Goal: Download file/media

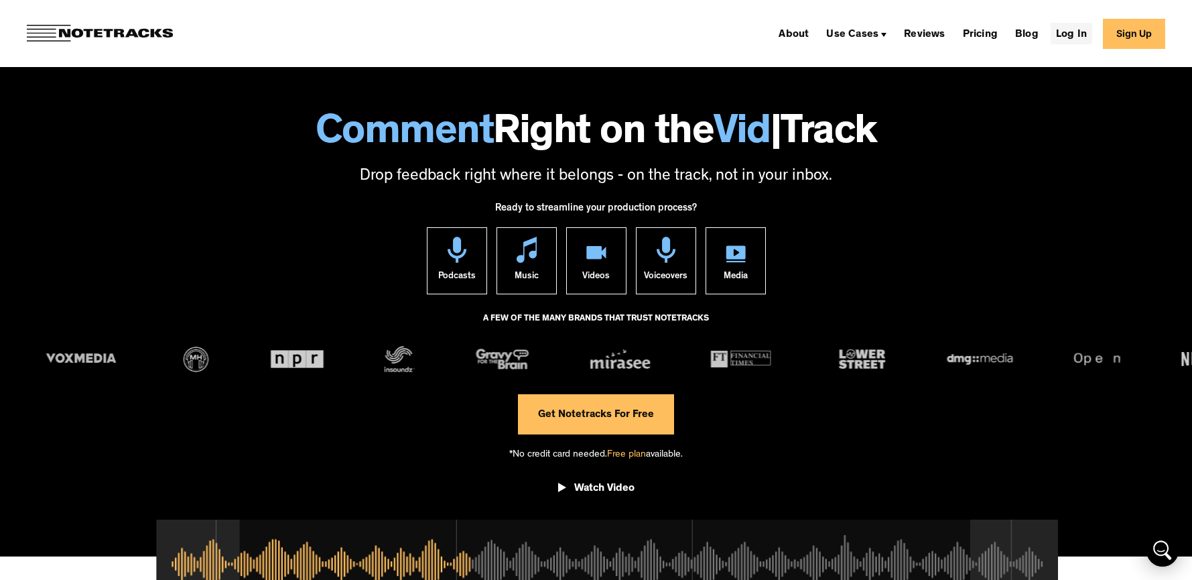
click at [1072, 34] on link "Log In" at bounding box center [1072, 33] width 42 height 21
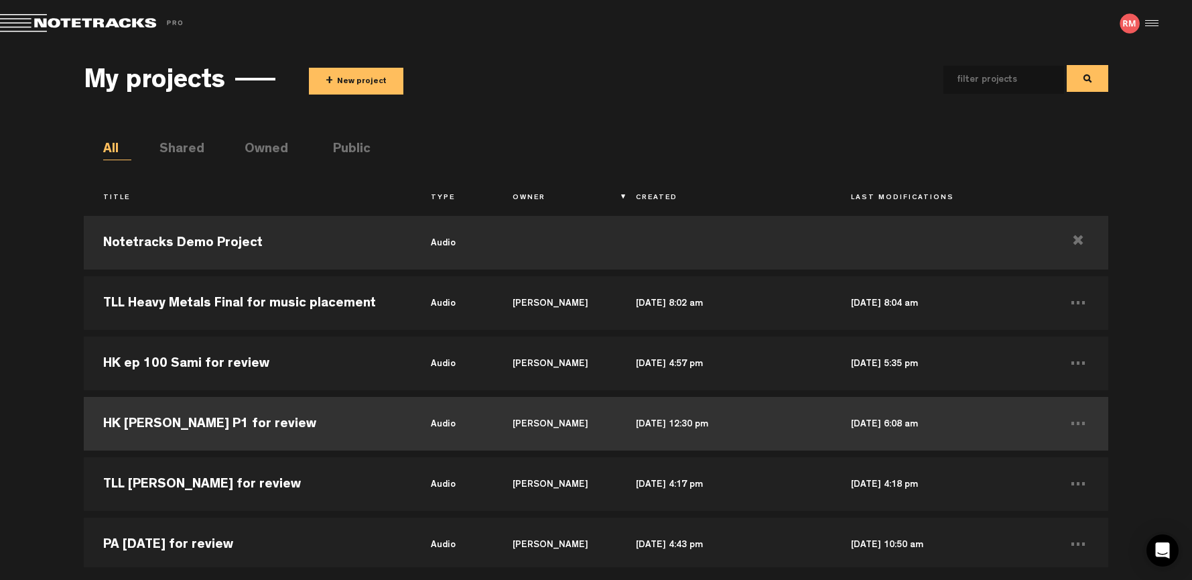
click at [233, 428] on td "HK [PERSON_NAME] P1 for review" at bounding box center [248, 423] width 328 height 60
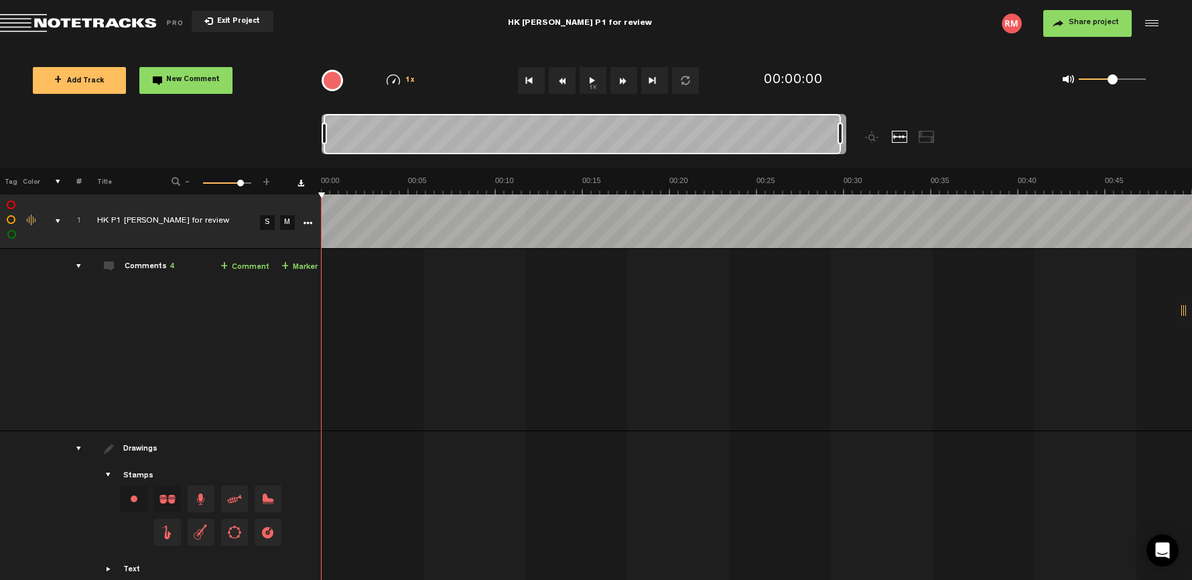
drag, startPoint x: 330, startPoint y: 132, endPoint x: 872, endPoint y: 123, distance: 541.5
click at [872, 123] on div at bounding box center [649, 141] width 655 height 54
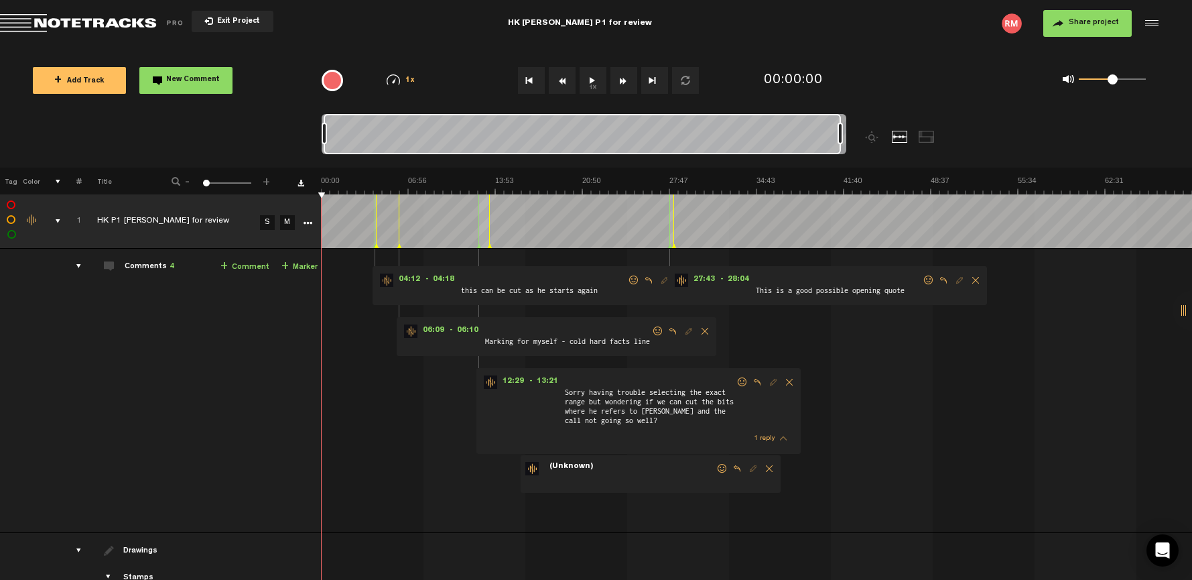
click at [310, 222] on icon "More" at bounding box center [307, 222] width 9 height 9
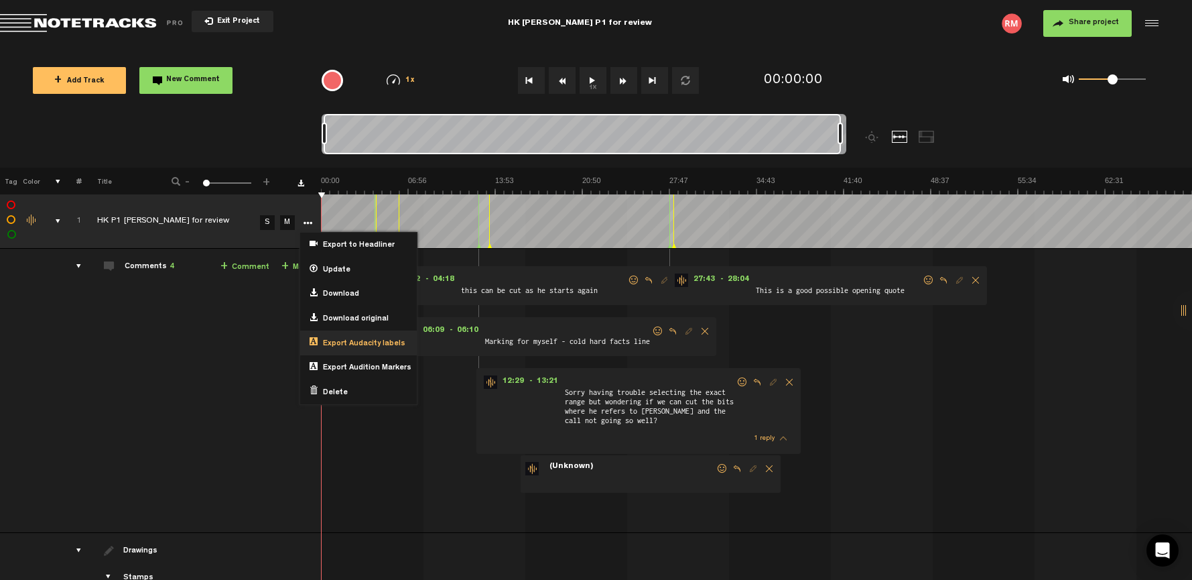
click at [363, 338] on span "Export Audacity labels" at bounding box center [362, 343] width 88 height 11
click at [354, 338] on span "Export Audacity labels" at bounding box center [362, 343] width 88 height 11
click at [360, 341] on span "Export Audacity labels" at bounding box center [362, 343] width 88 height 11
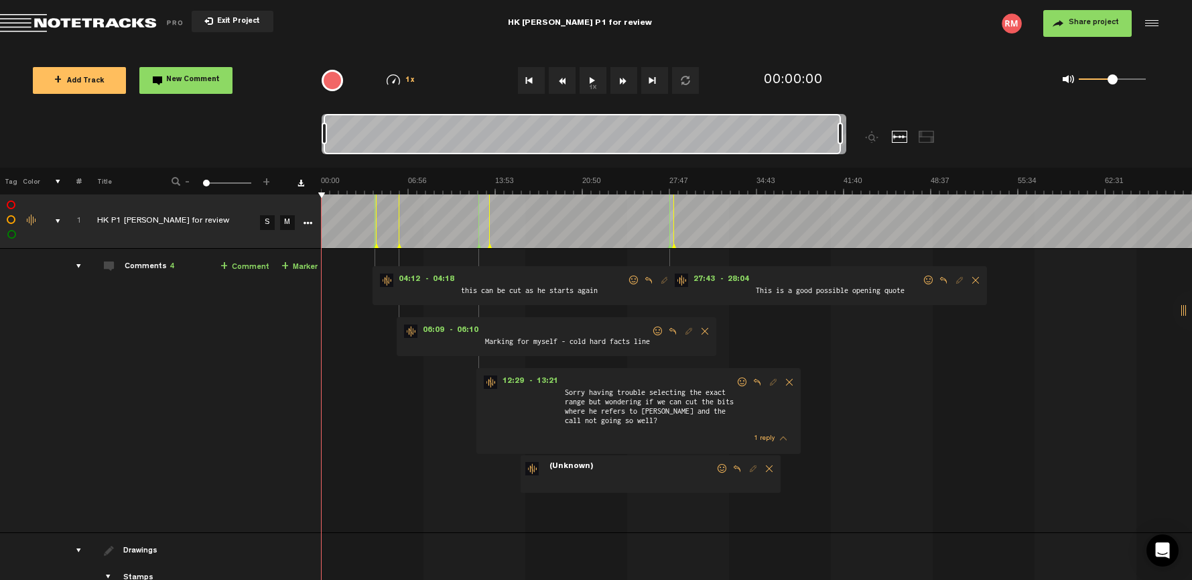
click at [311, 222] on icon "More" at bounding box center [307, 222] width 9 height 9
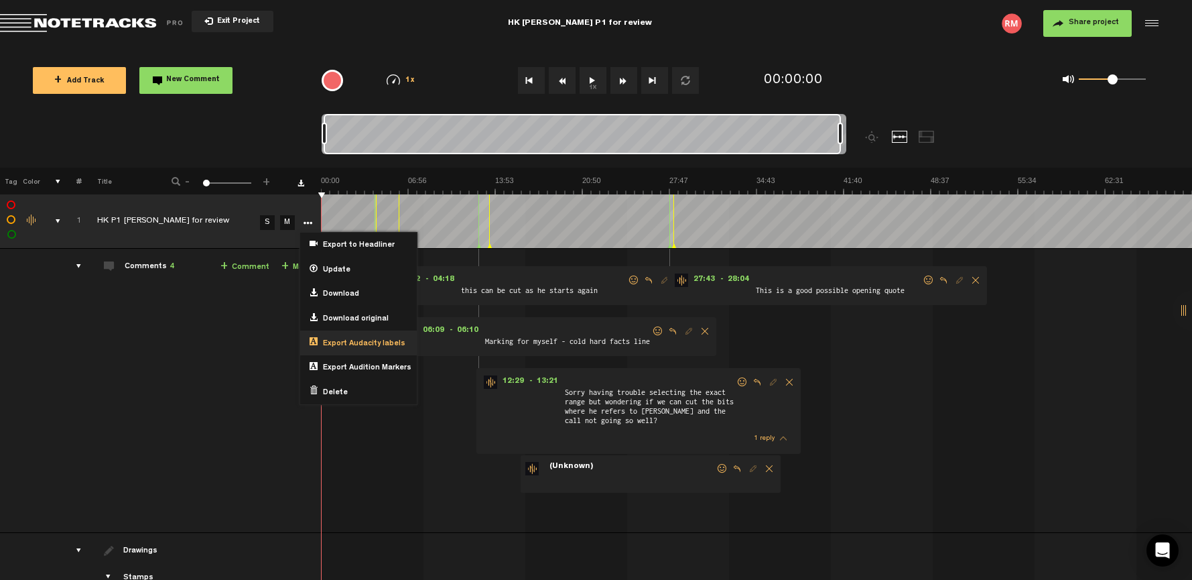
click at [371, 340] on span "Export Audacity labels" at bounding box center [362, 343] width 88 height 11
click at [370, 340] on span "Export Audacity labels" at bounding box center [362, 343] width 88 height 11
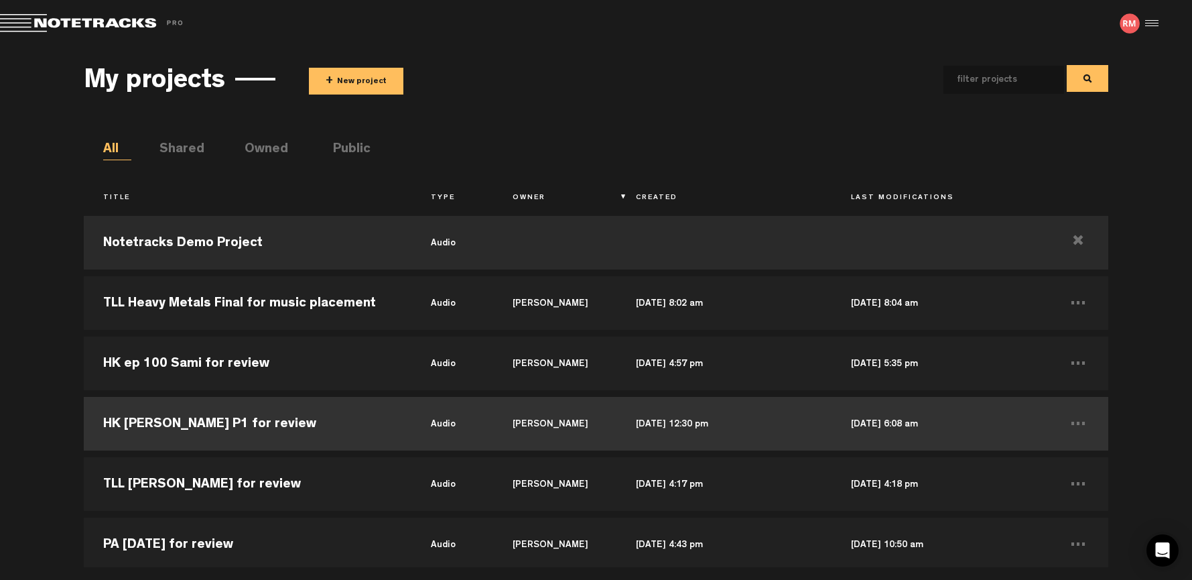
click at [279, 424] on td "HK [PERSON_NAME] P1 for review" at bounding box center [248, 423] width 328 height 60
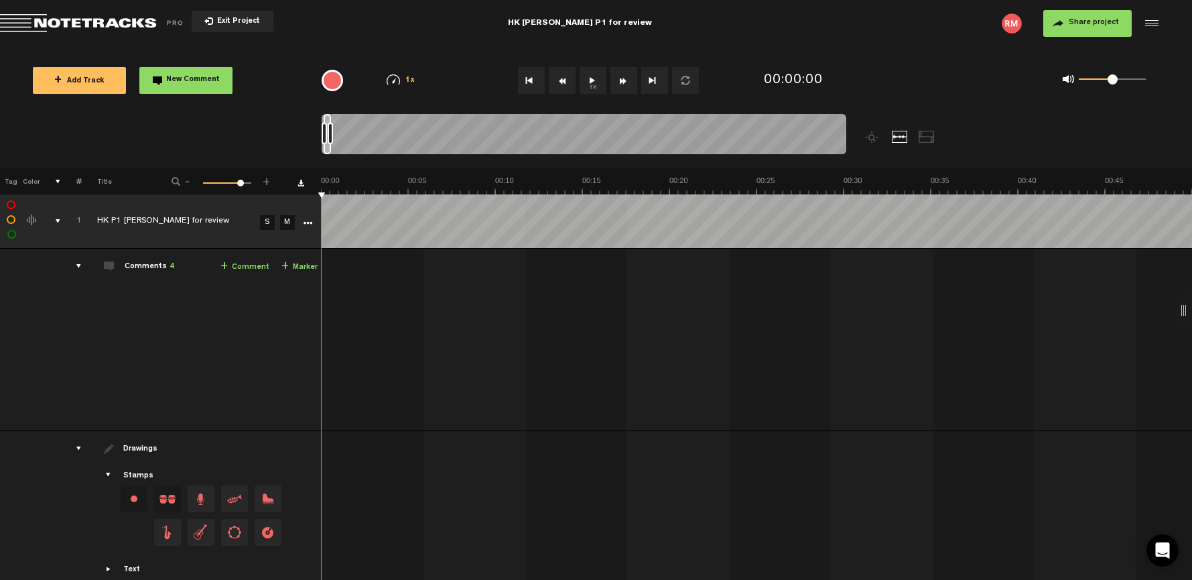
click at [307, 222] on icon "More" at bounding box center [307, 222] width 9 height 9
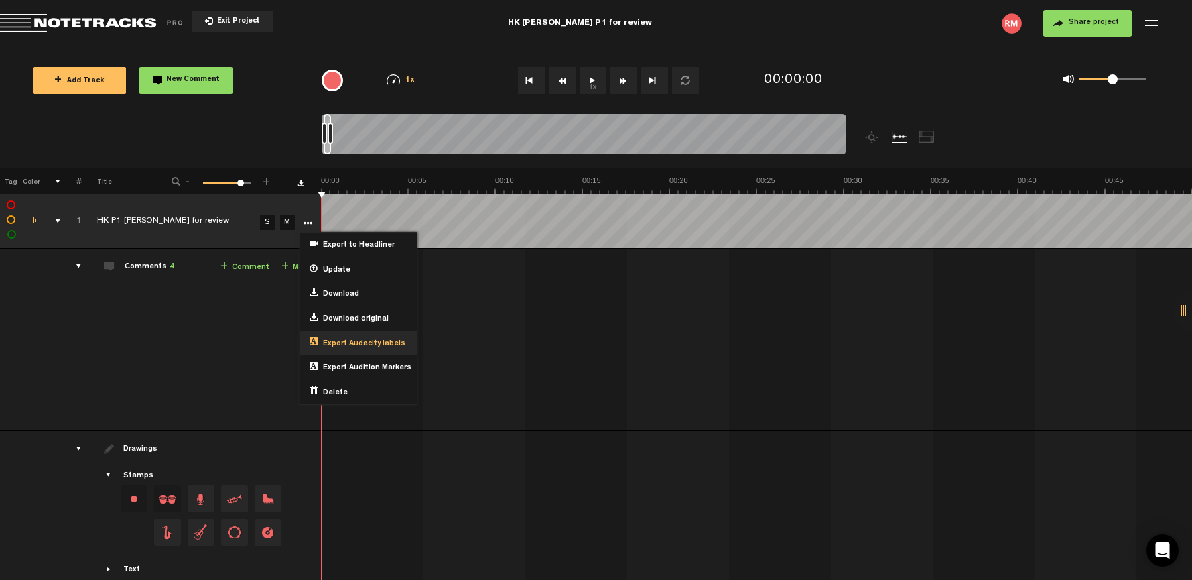
click at [357, 340] on span "Export Audacity labels" at bounding box center [362, 343] width 88 height 11
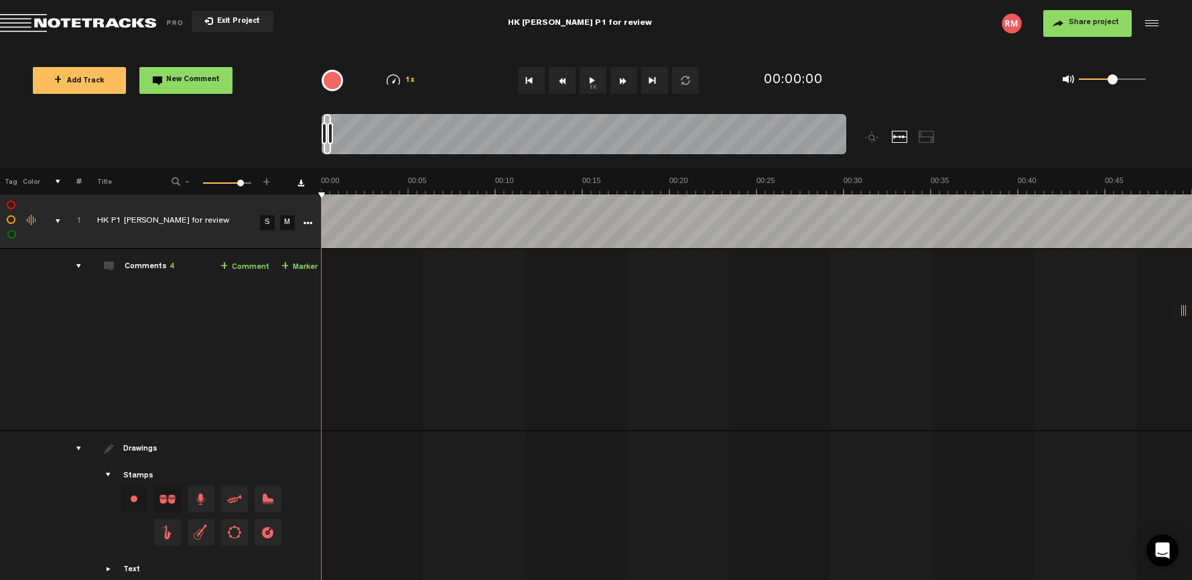
click at [310, 225] on icon "More" at bounding box center [307, 222] width 9 height 9
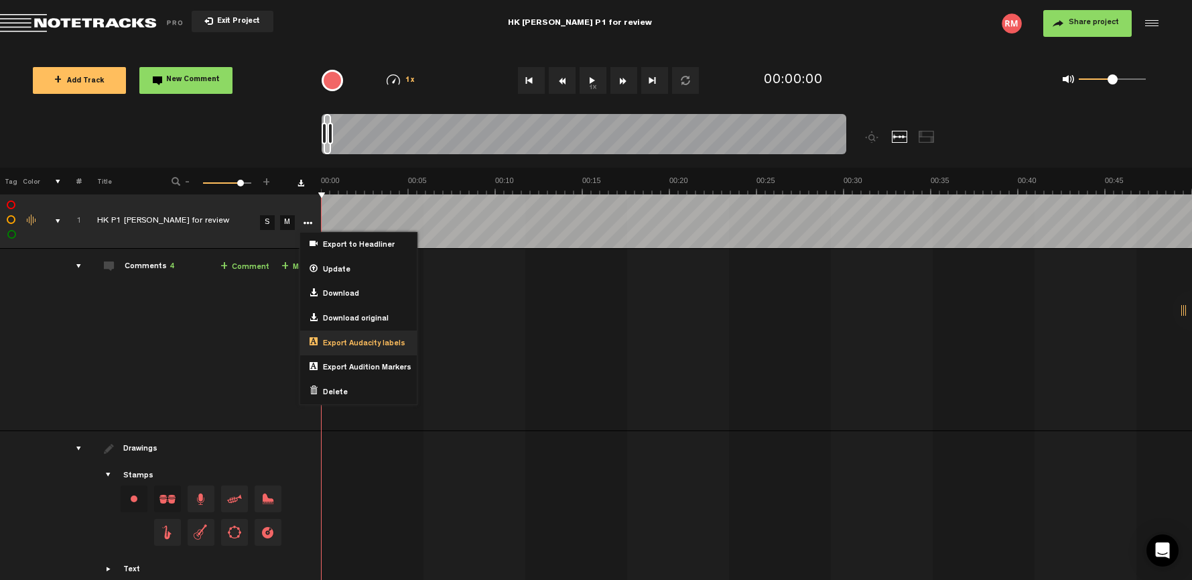
click at [332, 344] on span "Export Audacity labels" at bounding box center [362, 343] width 88 height 11
